Goal: Check status: Check status

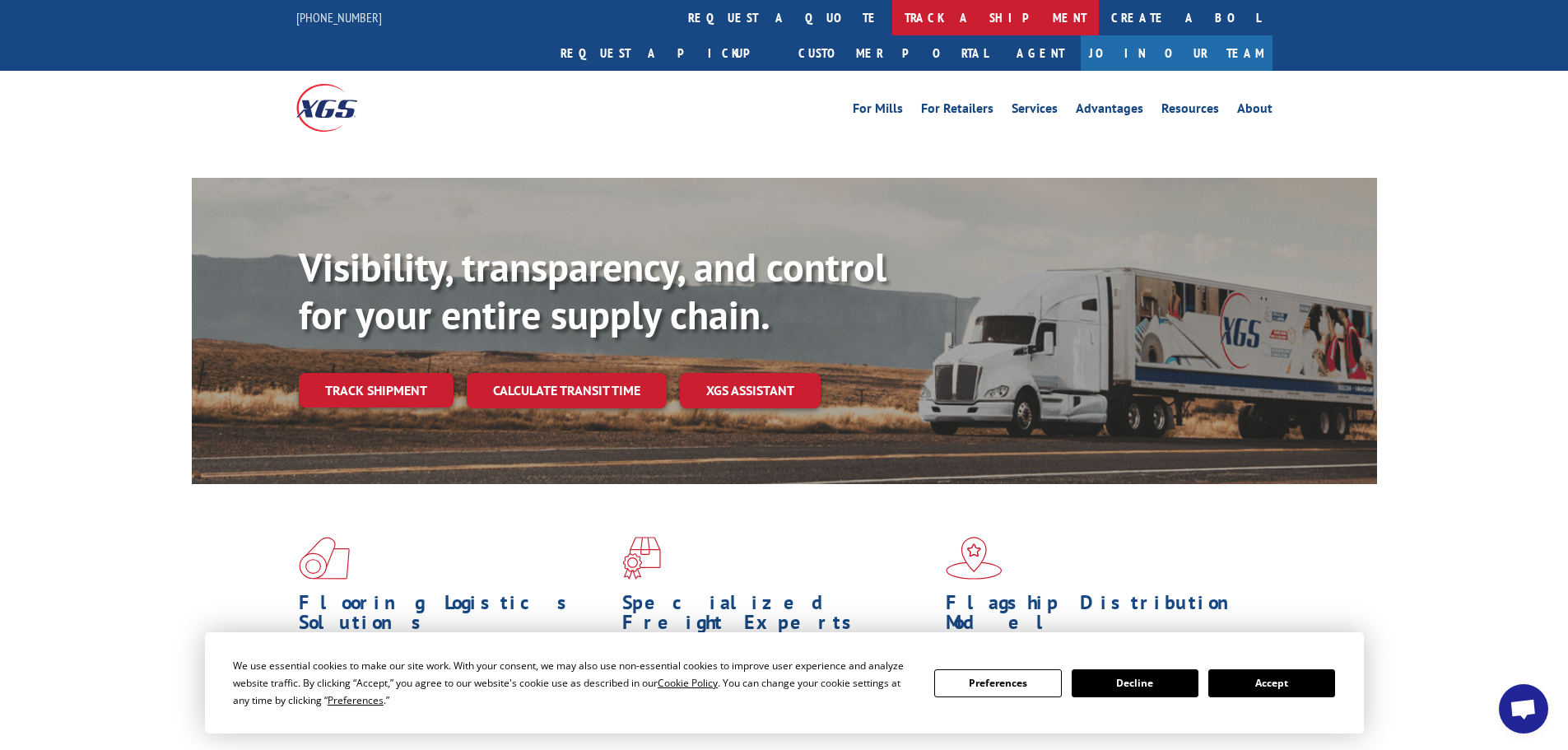
click at [893, 14] on link "track a shipment" at bounding box center [996, 18] width 207 height 35
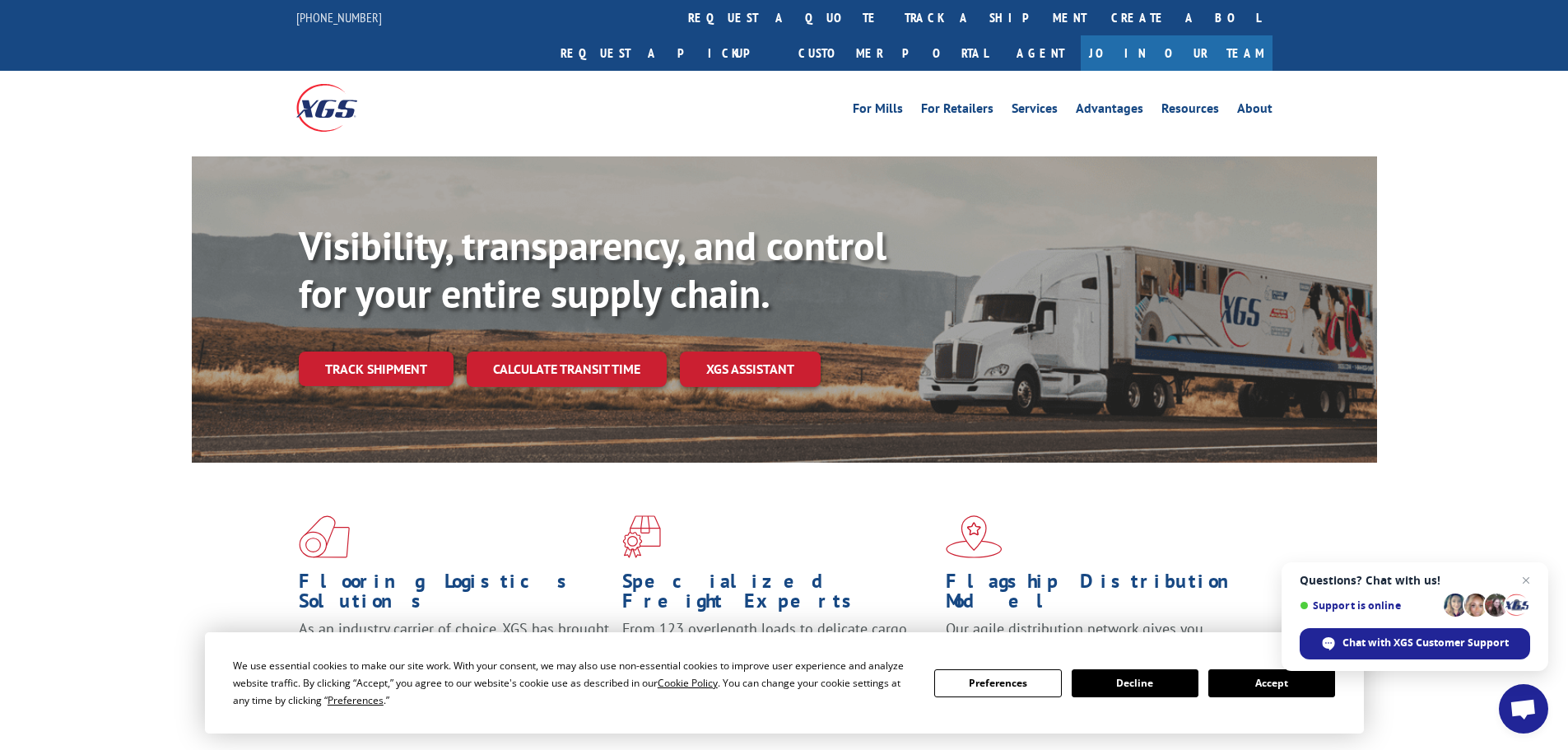
click at [1245, 675] on button "Accept" at bounding box center [1272, 684] width 127 height 28
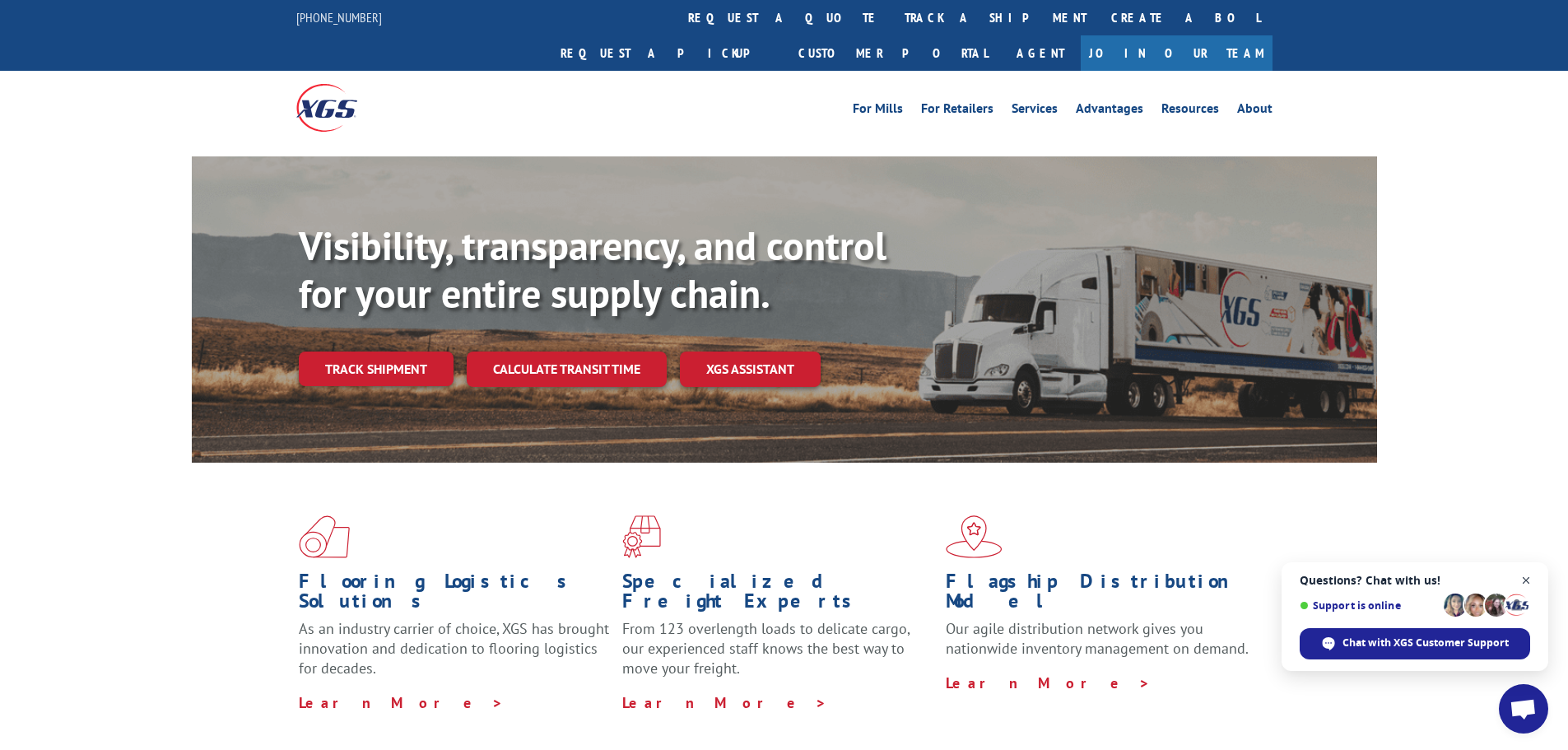
click at [1526, 580] on span "Close chat" at bounding box center [1526, 580] width 20 height 20
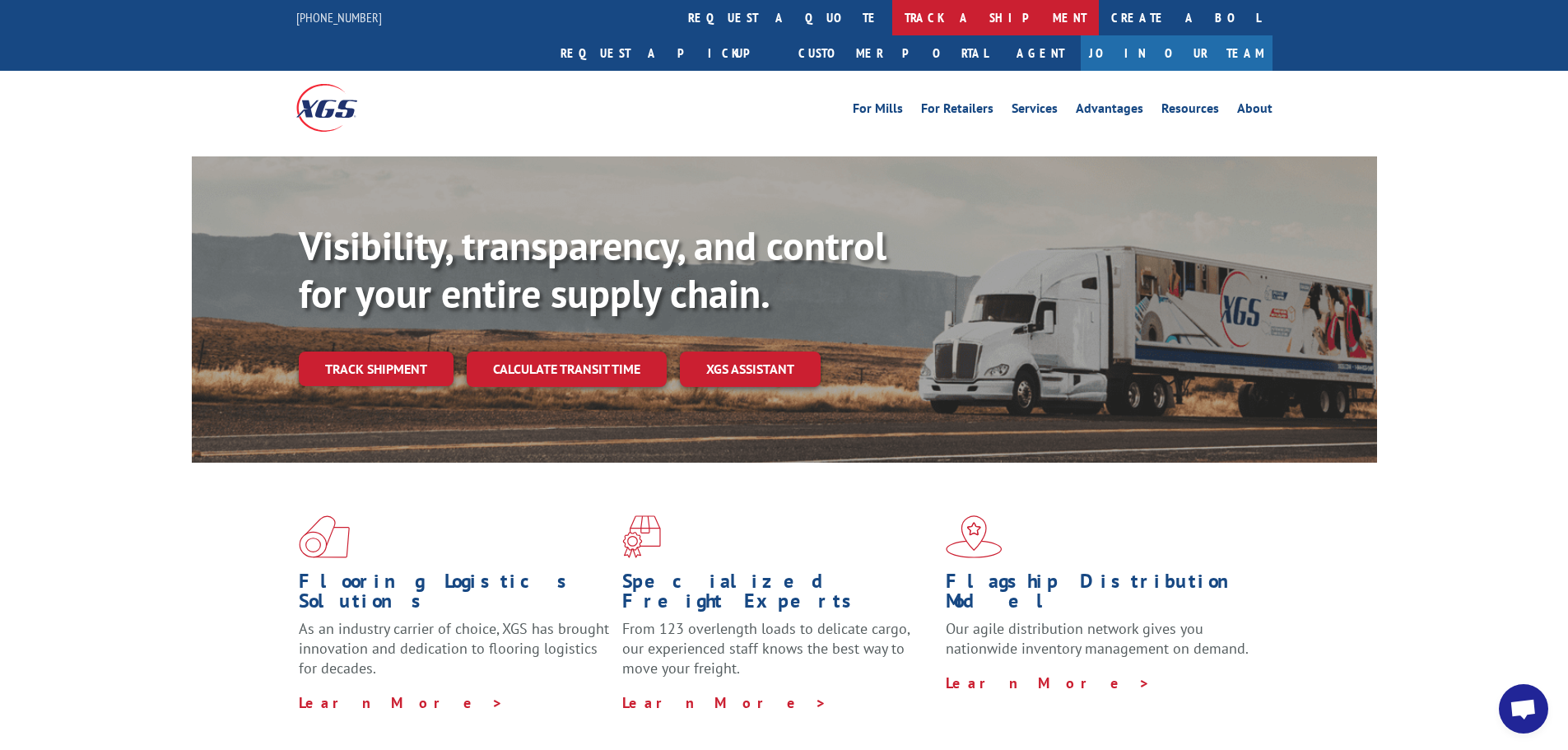
click at [893, 12] on link "track a shipment" at bounding box center [996, 18] width 207 height 35
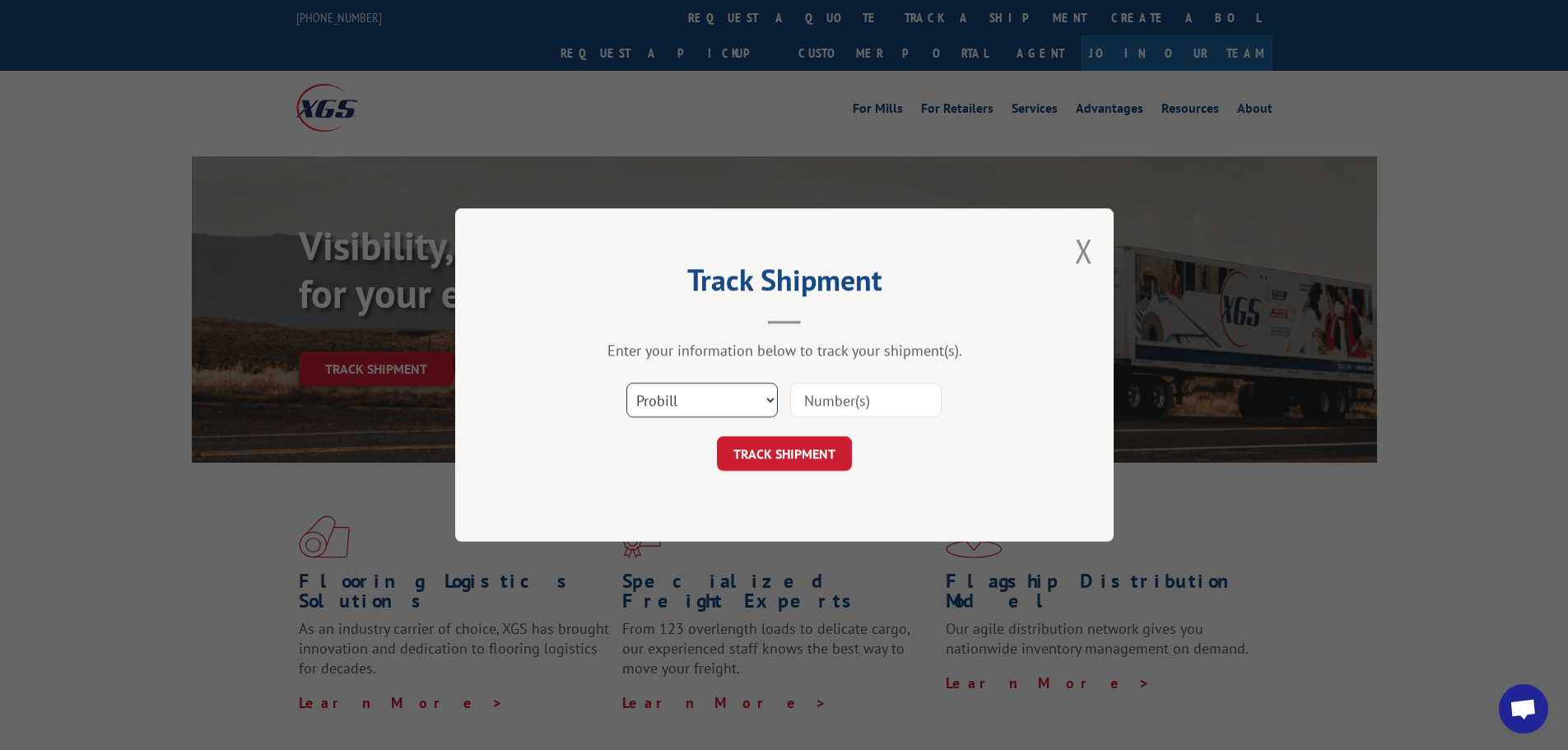
click at [743, 397] on select "Select category... Probill BOL PO" at bounding box center [702, 399] width 152 height 34
select select "po"
click at [626, 383] on select "Select category... Probill BOL PO" at bounding box center [702, 399] width 152 height 34
click at [833, 405] on input at bounding box center [866, 399] width 152 height 34
paste input "09544589"
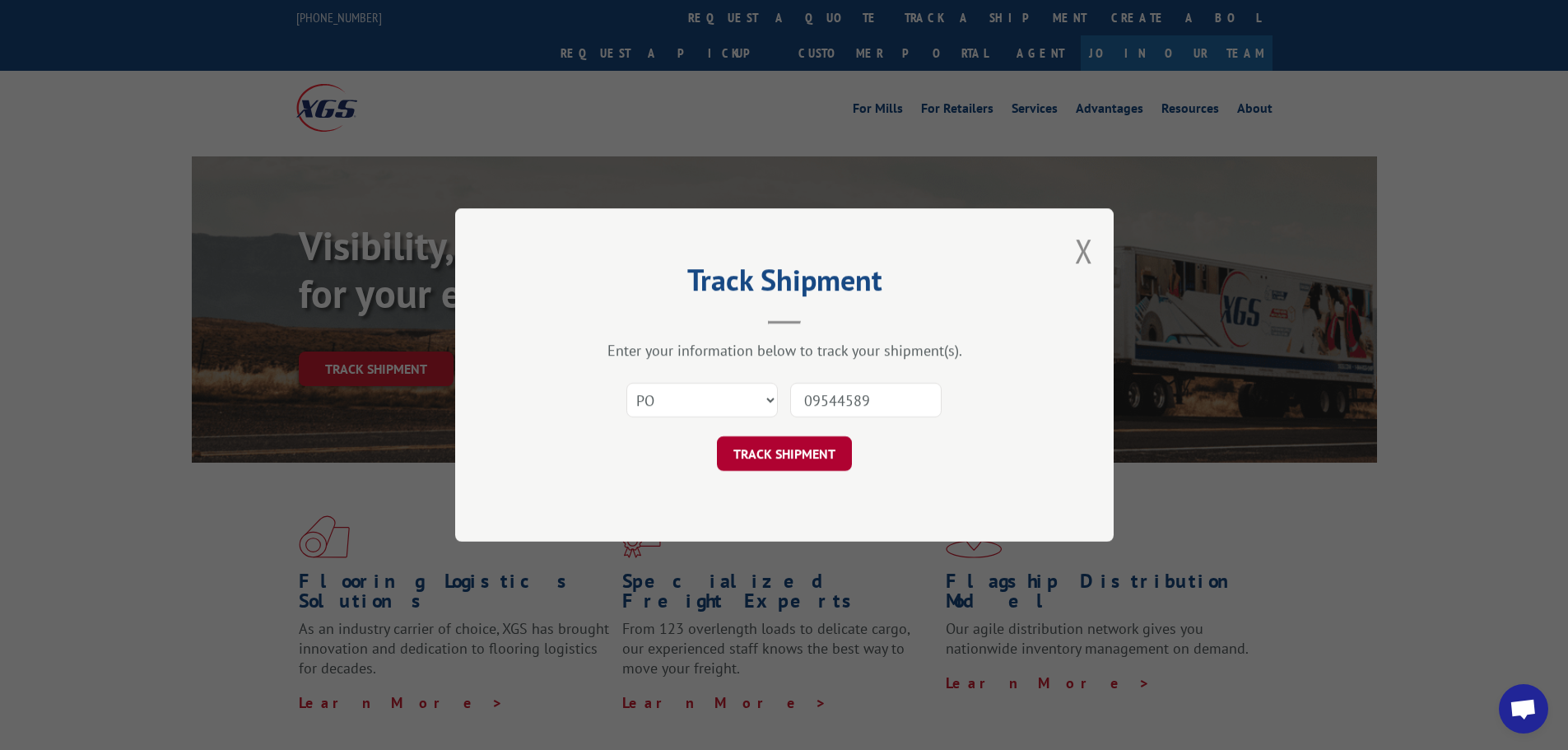
type input "09544589"
click at [813, 446] on button "TRACK SHIPMENT" at bounding box center [784, 453] width 135 height 34
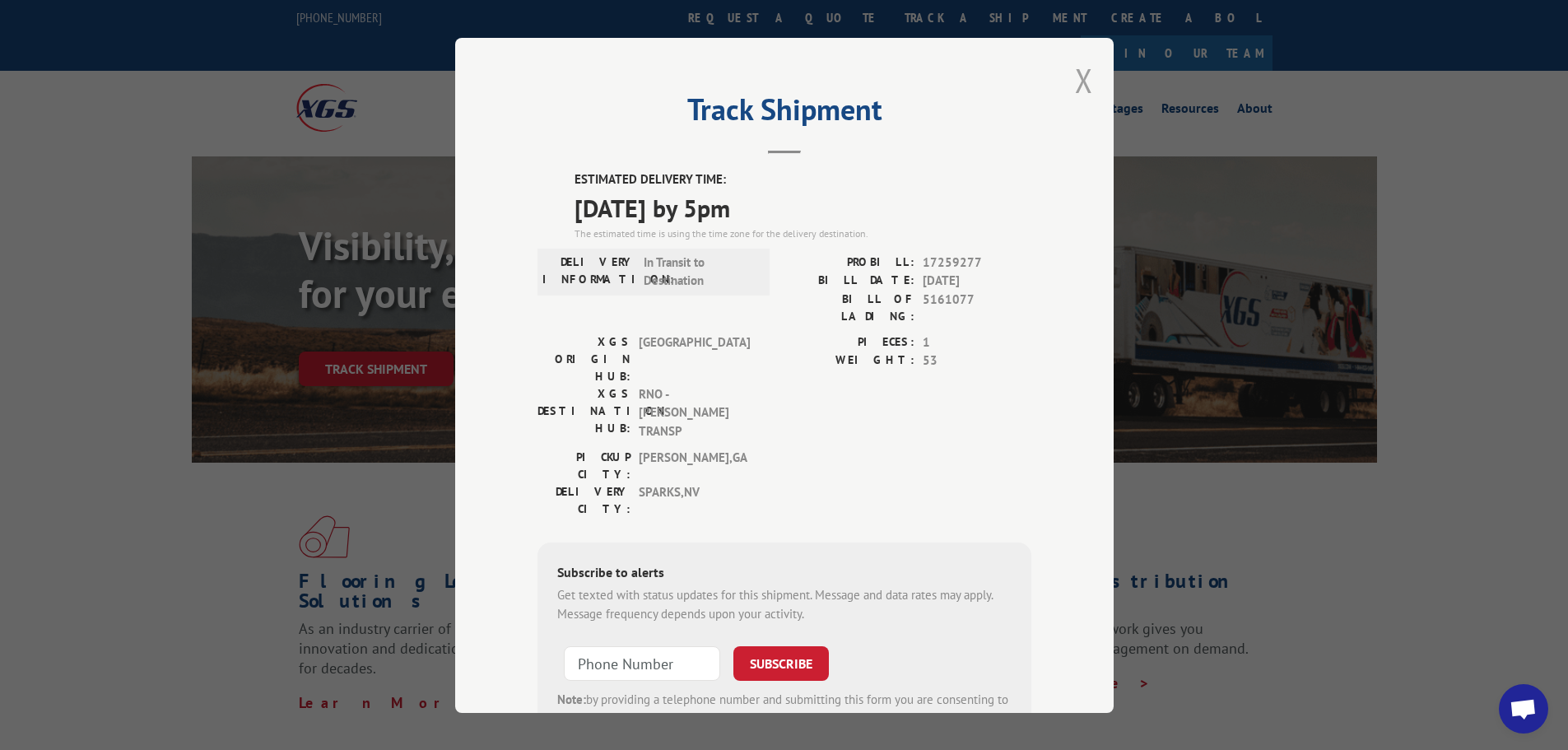
click at [1075, 80] on button "Close modal" at bounding box center [1084, 80] width 19 height 43
